Goal: Task Accomplishment & Management: Complete application form

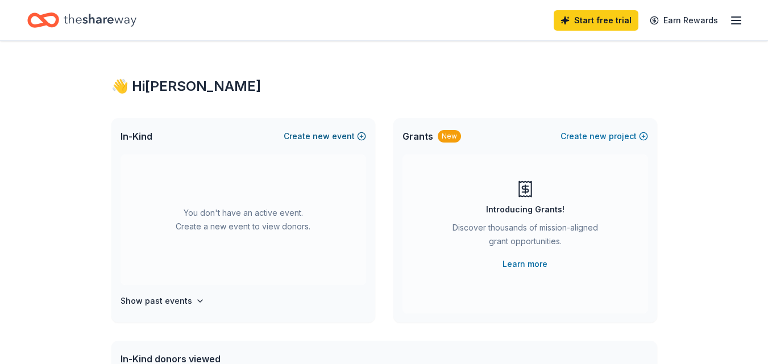
click at [355, 135] on button "Create new event" at bounding box center [325, 137] width 82 height 14
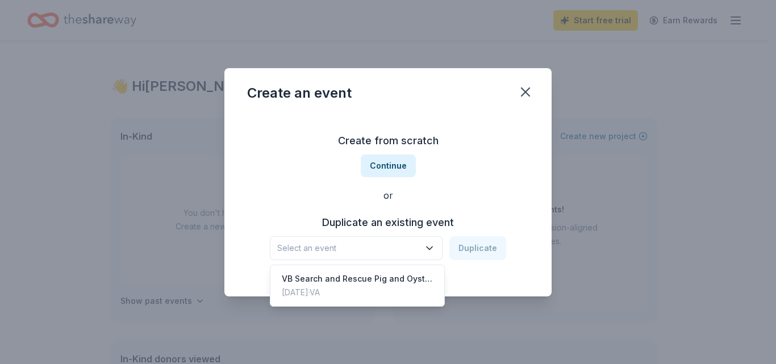
click at [435, 247] on icon "button" at bounding box center [429, 248] width 11 height 11
click at [414, 278] on div "VB Search and Rescue Pig and Oyster Fest" at bounding box center [357, 279] width 151 height 14
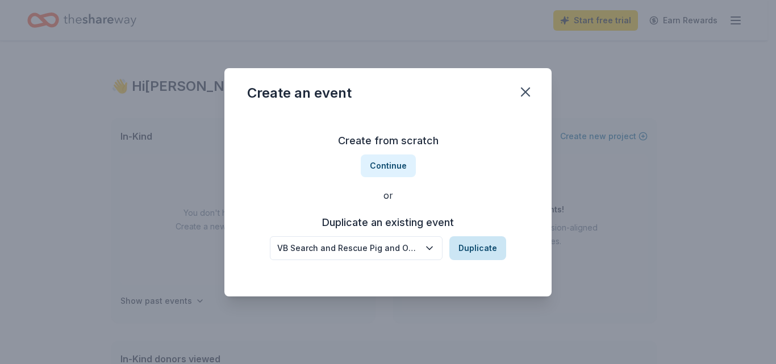
click at [474, 248] on button "Duplicate" at bounding box center [477, 248] width 57 height 24
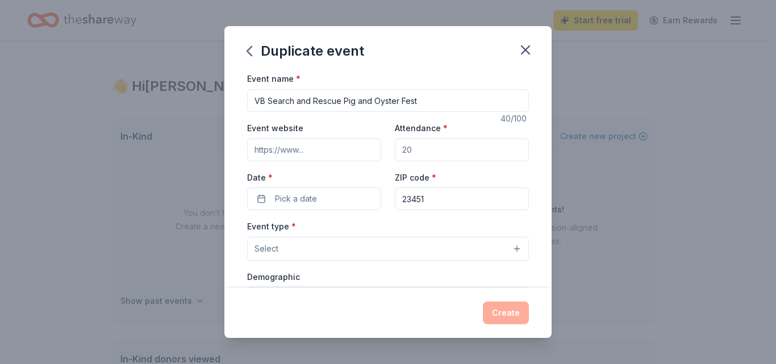
drag, startPoint x: 420, startPoint y: 150, endPoint x: 401, endPoint y: 150, distance: 19.9
click at [401, 150] on input "Attendance *" at bounding box center [462, 150] width 134 height 23
drag, startPoint x: 399, startPoint y: 150, endPoint x: 419, endPoint y: 149, distance: 19.9
click at [419, 149] on input "Attendance *" at bounding box center [462, 150] width 134 height 23
type input "200"
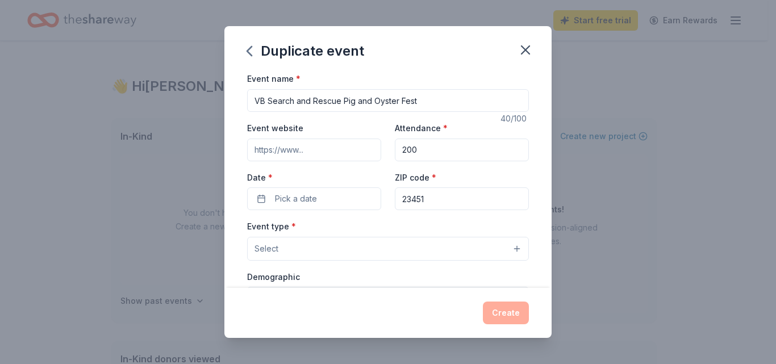
click at [335, 149] on input "Event website" at bounding box center [314, 150] width 134 height 23
click at [312, 150] on input "Event website" at bounding box center [314, 150] width 134 height 23
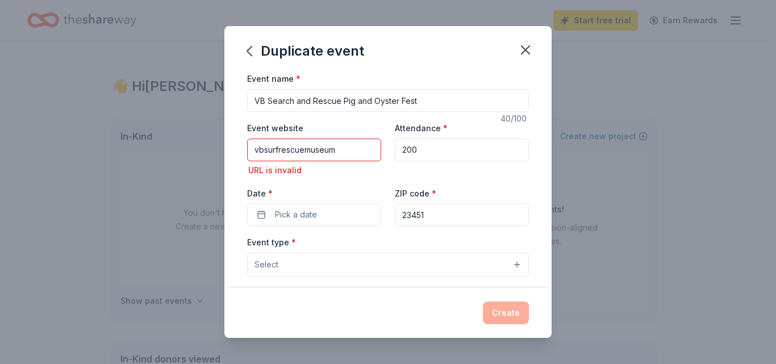
click at [373, 199] on div "Date * Pick a date" at bounding box center [314, 206] width 134 height 40
click at [370, 209] on button "Pick a date" at bounding box center [314, 214] width 134 height 23
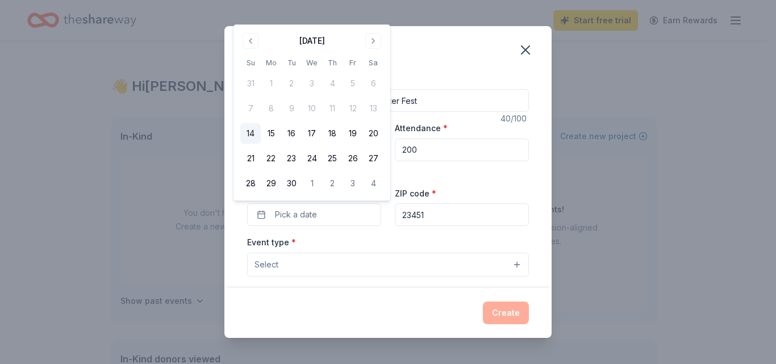
click at [382, 220] on div "Event website vbsurfrescuemuseum URL is invalid Attendance * 200 Date * Pick a …" at bounding box center [388, 173] width 282 height 105
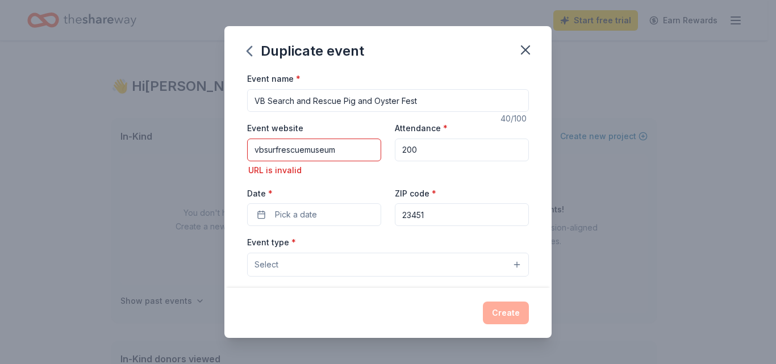
click at [372, 231] on div "Event name * VB Search and Rescue Pig and Oyster Fest 40 /100 Event website vbs…" at bounding box center [388, 342] width 282 height 541
click at [425, 172] on div "Attendance * 200" at bounding box center [462, 149] width 134 height 56
click at [445, 69] on div "Duplicate event" at bounding box center [387, 48] width 327 height 45
click at [370, 149] on input "vbsurfrescuemuseum" at bounding box center [314, 150] width 134 height 23
type input "v"
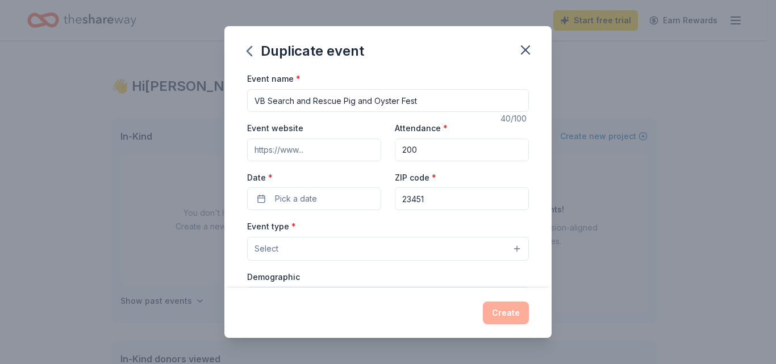
click at [496, 170] on div "Event website Attendance * 200 Date * Pick a date ZIP code * 23451" at bounding box center [388, 165] width 282 height 89
click at [371, 149] on input "Event website" at bounding box center [314, 150] width 134 height 23
type input "[DOMAIN_NAME]"
click at [462, 222] on div "Event type * Select" at bounding box center [388, 239] width 282 height 41
click at [525, 51] on icon "button" at bounding box center [526, 50] width 8 height 8
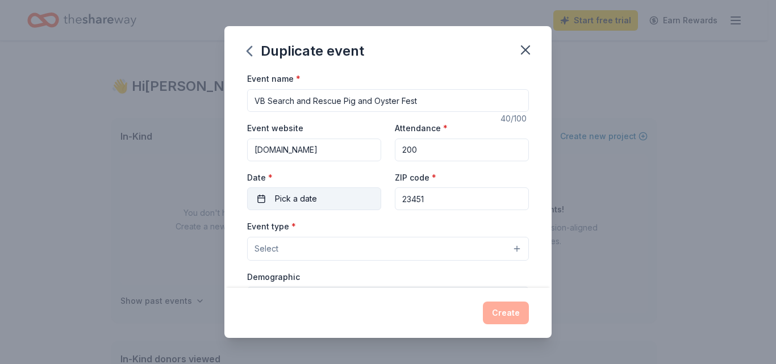
click at [323, 195] on button "Pick a date" at bounding box center [314, 198] width 134 height 23
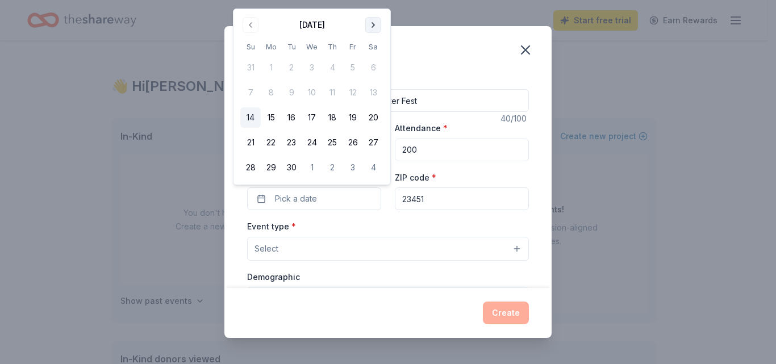
click at [371, 26] on button "Go to next month" at bounding box center [373, 25] width 16 height 16
click at [251, 162] on button "26" at bounding box center [250, 167] width 20 height 20
click at [274, 244] on span "Select" at bounding box center [267, 249] width 24 height 14
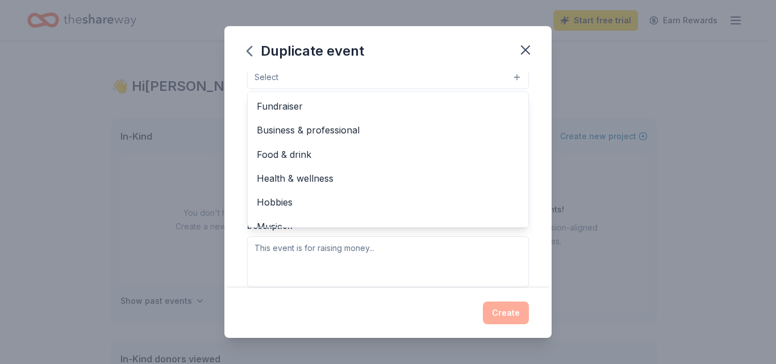
scroll to position [170, 0]
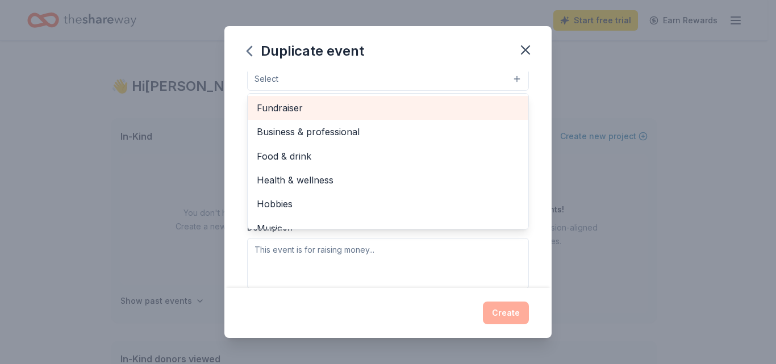
click at [332, 108] on span "Fundraiser" at bounding box center [388, 108] width 262 height 15
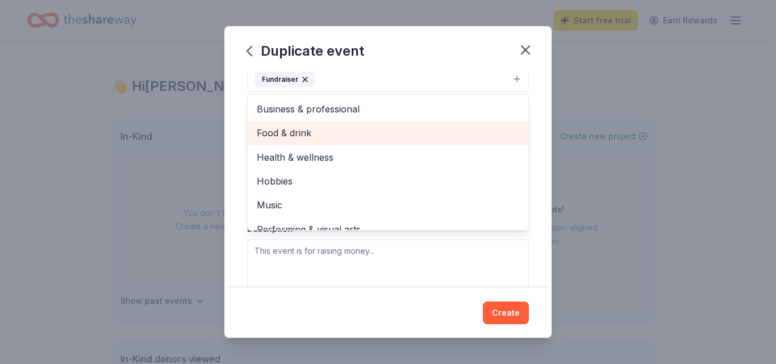
click at [380, 132] on span "Food & drink" at bounding box center [388, 133] width 262 height 15
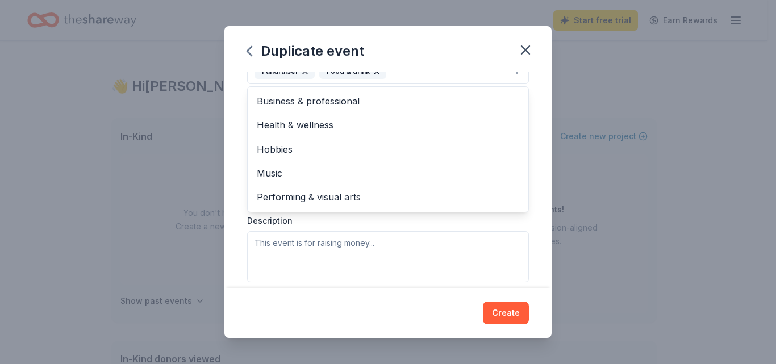
scroll to position [180, 0]
click at [339, 240] on div "Event type * Fundraiser Food & drink Business & professional Health & wellness …" at bounding box center [388, 160] width 282 height 240
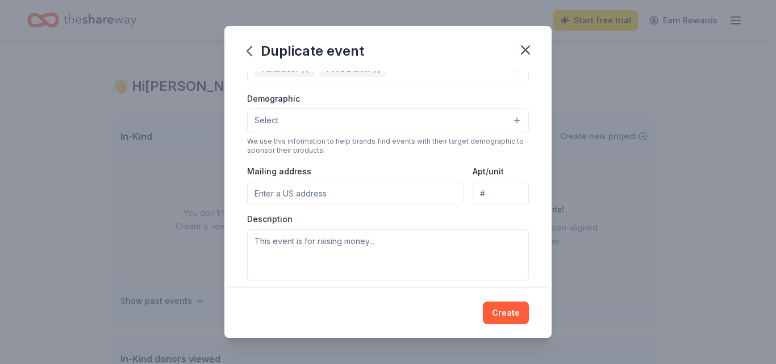
scroll to position [165, 0]
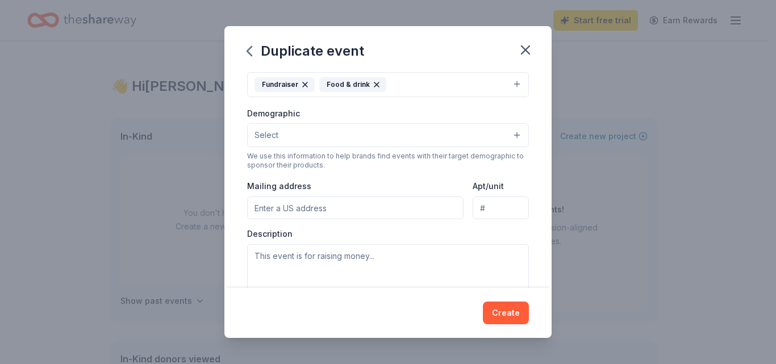
click at [305, 136] on button "Select" at bounding box center [388, 135] width 282 height 24
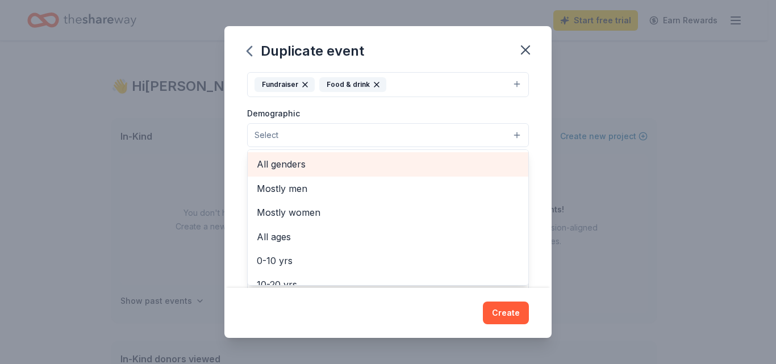
click at [297, 164] on span "All genders" at bounding box center [388, 164] width 262 height 15
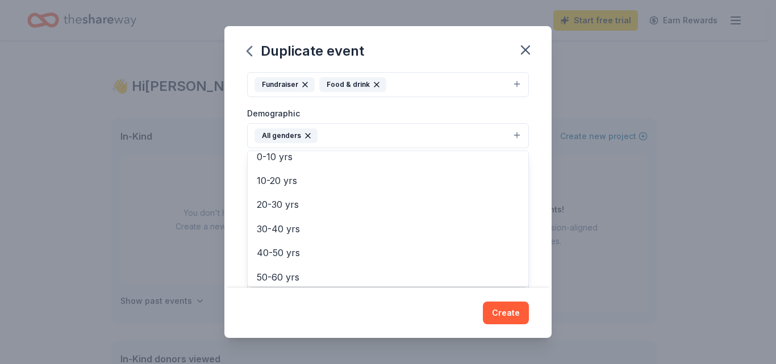
scroll to position [101, 0]
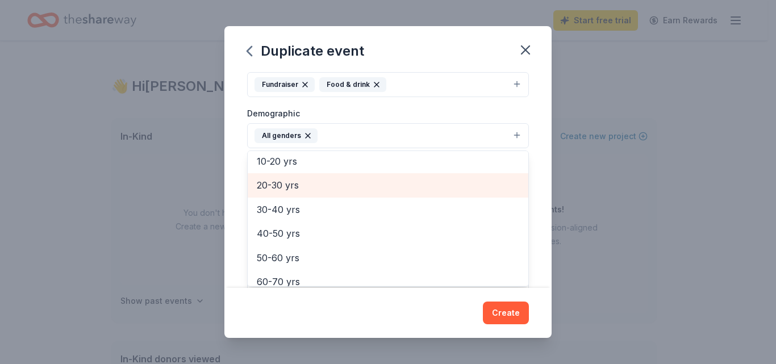
click at [314, 177] on div "20-30 yrs" at bounding box center [388, 185] width 281 height 24
click at [295, 180] on span "30-40 yrs" at bounding box center [388, 185] width 262 height 15
click at [294, 185] on span "40-50 yrs" at bounding box center [388, 185] width 262 height 15
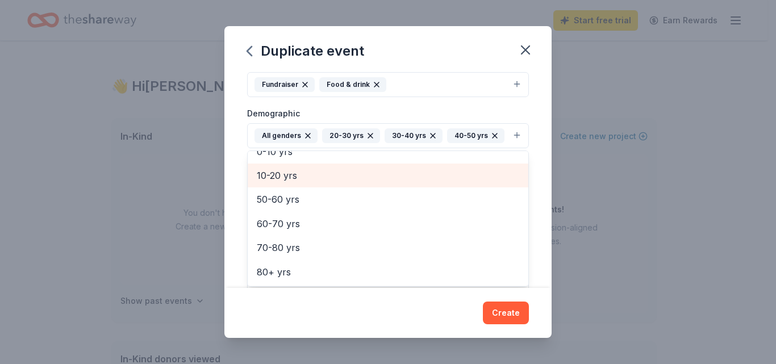
scroll to position [86, 0]
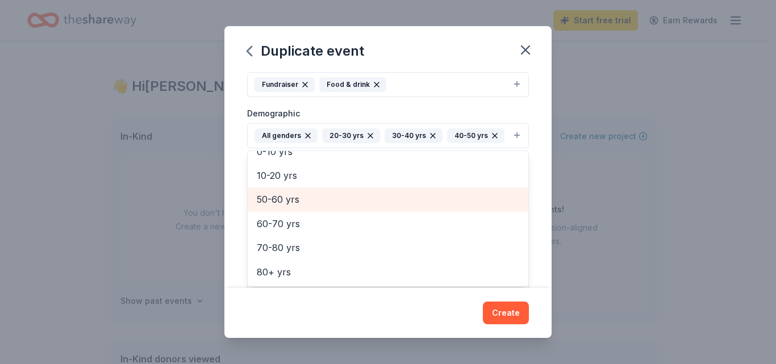
click at [294, 207] on span "50-60 yrs" at bounding box center [388, 199] width 262 height 15
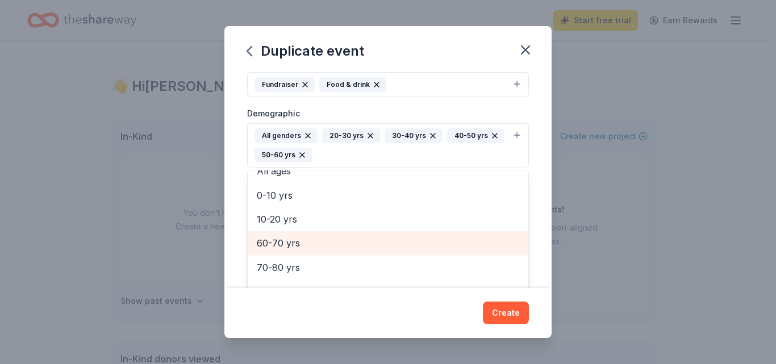
click at [294, 236] on span "60-70 yrs" at bounding box center [388, 243] width 262 height 15
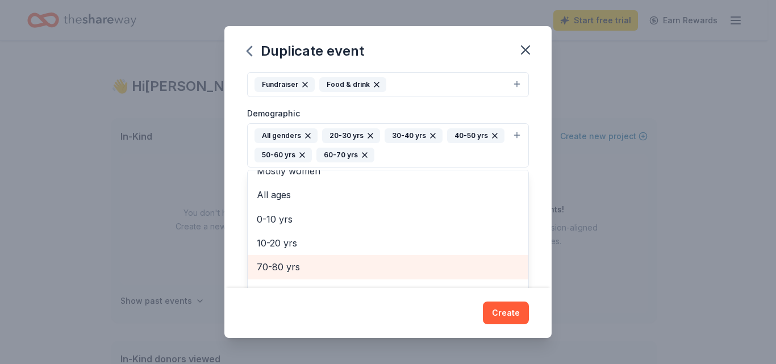
click at [294, 260] on span "70-80 yrs" at bounding box center [388, 267] width 262 height 15
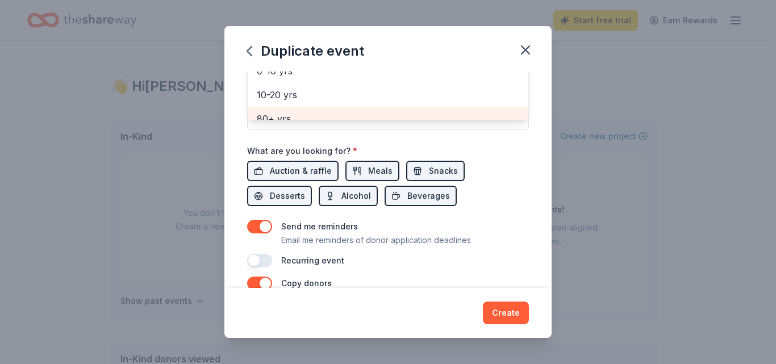
scroll to position [11, 0]
click at [446, 112] on span "80+ yrs" at bounding box center [388, 108] width 262 height 15
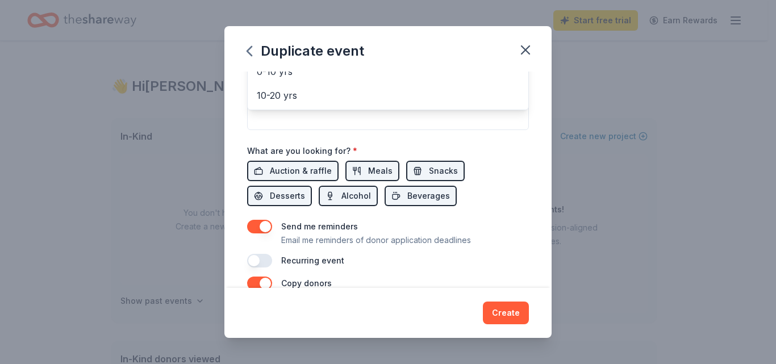
scroll to position [381, 0]
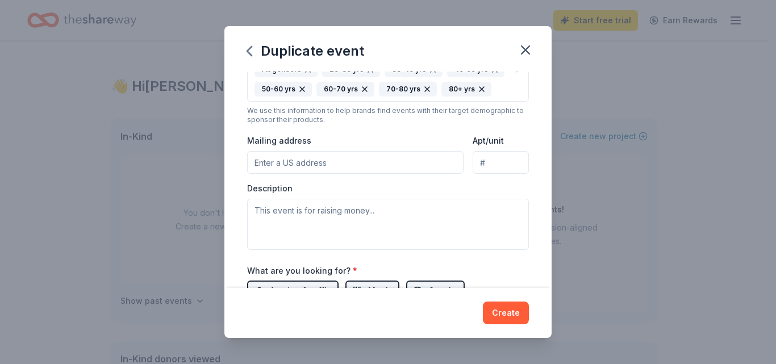
scroll to position [247, 0]
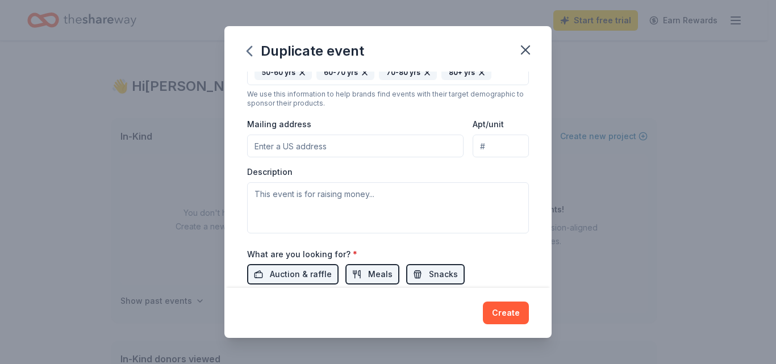
click at [315, 157] on input "Mailing address" at bounding box center [355, 146] width 216 height 23
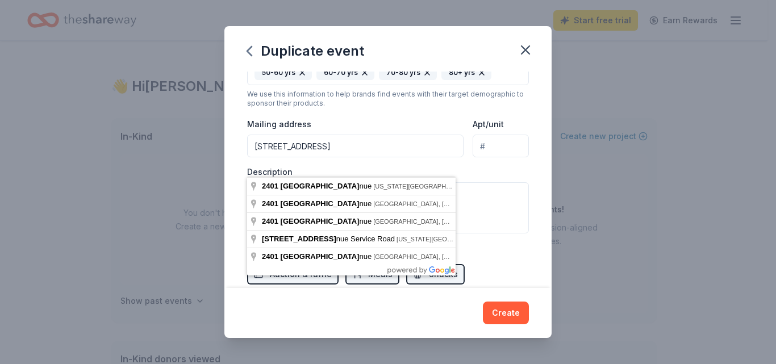
click at [278, 157] on input "[STREET_ADDRESS]" at bounding box center [355, 146] width 216 height 23
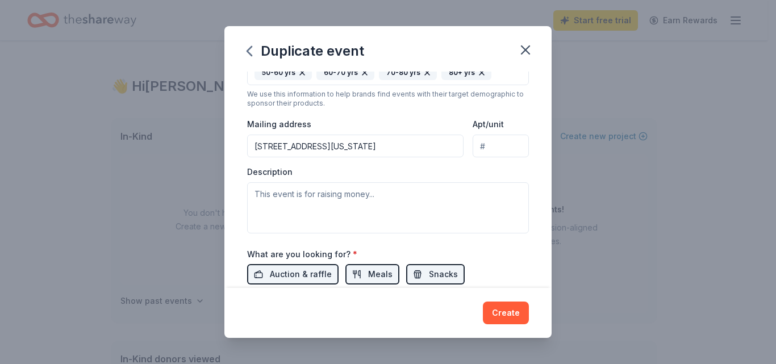
type input "[STREET_ADDRESS][US_STATE]"
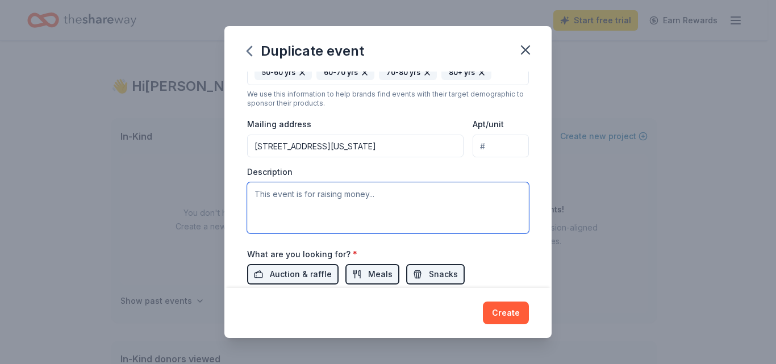
click at [256, 217] on textarea at bounding box center [388, 207] width 282 height 51
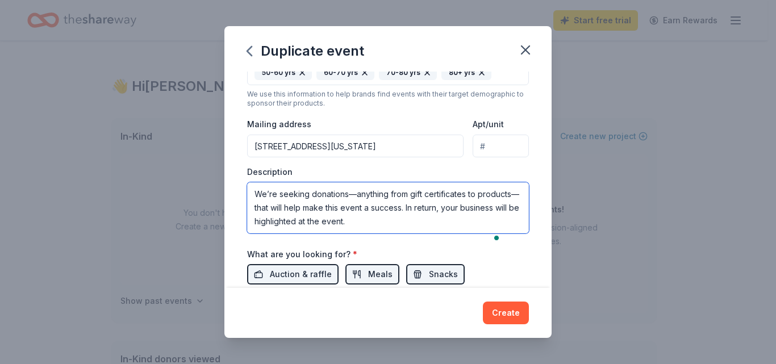
scroll to position [116, 0]
type textarea "I’m the silent auction coordinator for our big fundraising event, Pig and Oyste…"
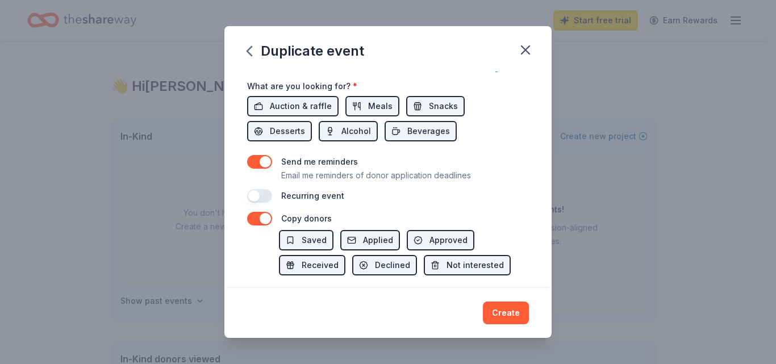
scroll to position [413, 0]
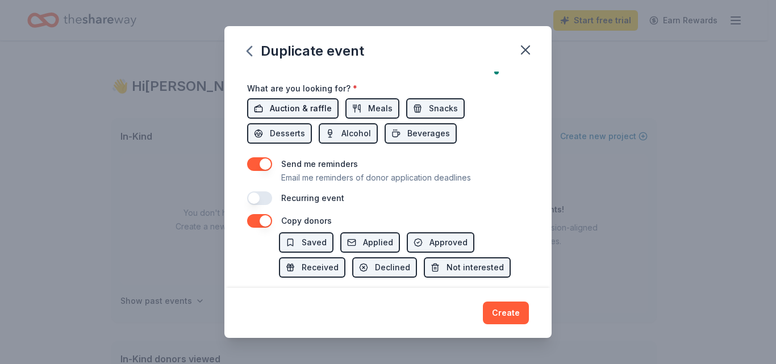
click at [320, 115] on span "Auction & raffle" at bounding box center [301, 109] width 62 height 14
click at [317, 115] on span "Auction & raffle" at bounding box center [301, 109] width 62 height 14
click at [357, 119] on button "Meals" at bounding box center [372, 108] width 54 height 20
click at [423, 119] on button "Snacks" at bounding box center [435, 108] width 59 height 20
click at [417, 144] on button "Beverages" at bounding box center [421, 133] width 72 height 20
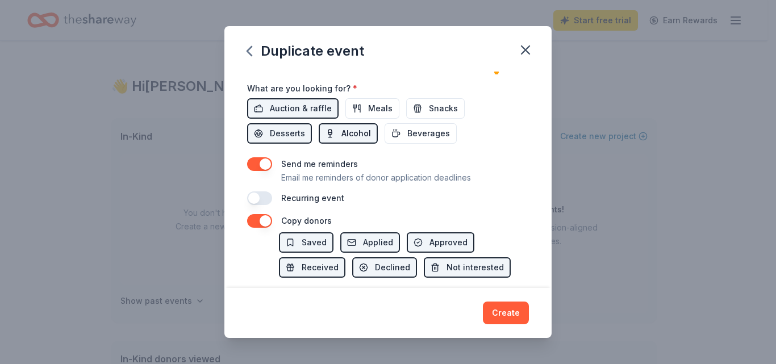
click at [356, 140] on span "Alcohol" at bounding box center [356, 134] width 30 height 14
click at [298, 140] on span "Desserts" at bounding box center [287, 134] width 35 height 14
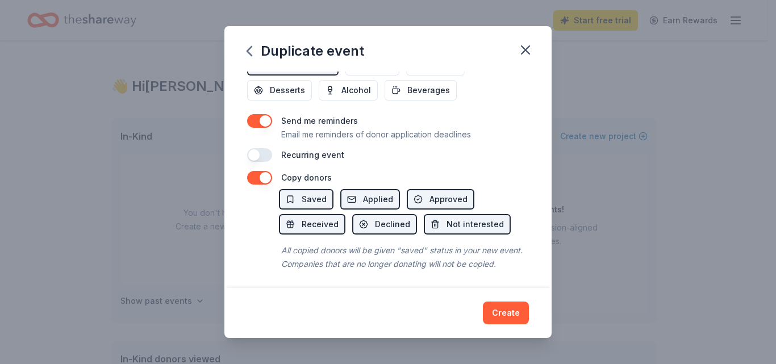
scroll to position [469, 0]
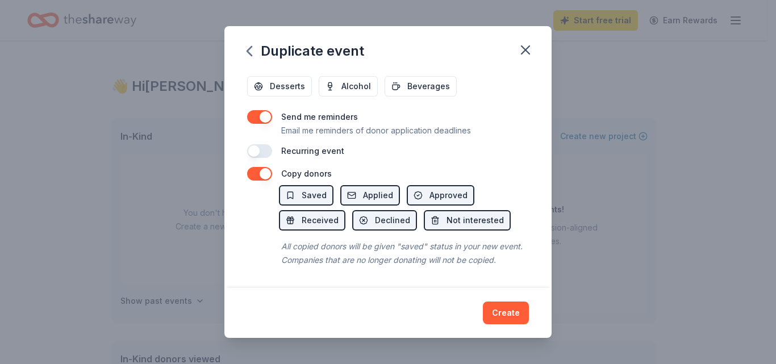
click at [268, 156] on button "button" at bounding box center [259, 151] width 25 height 14
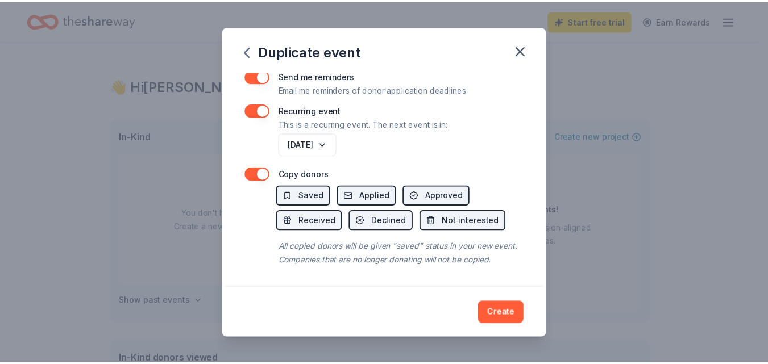
scroll to position [534, 0]
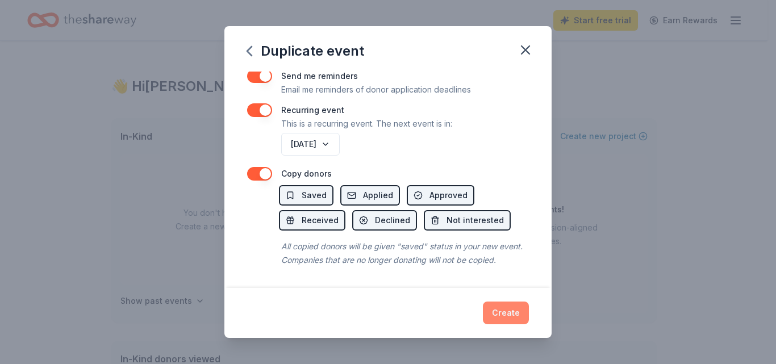
click at [505, 310] on button "Create" at bounding box center [506, 313] width 46 height 23
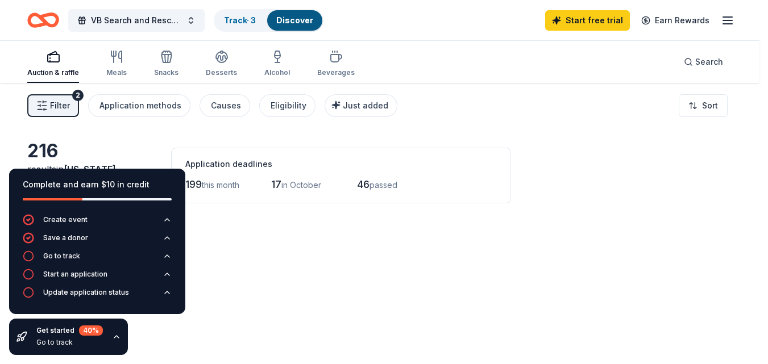
click at [767, 142] on div "216 donors found These donors match your mission and location. Start discoverin…" at bounding box center [384, 182] width 768 height 364
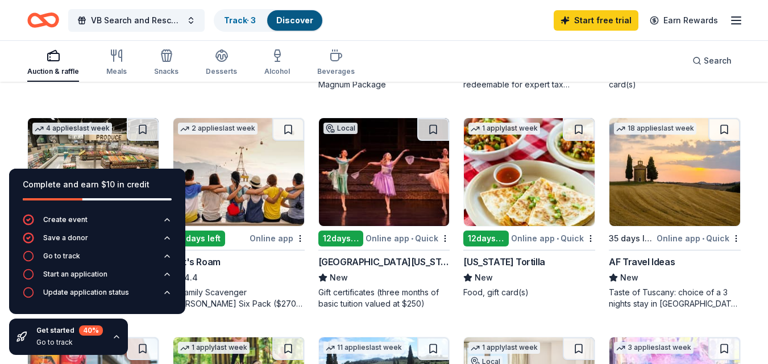
scroll to position [327, 0]
